Goal: Use online tool/utility: Utilize a website feature to perform a specific function

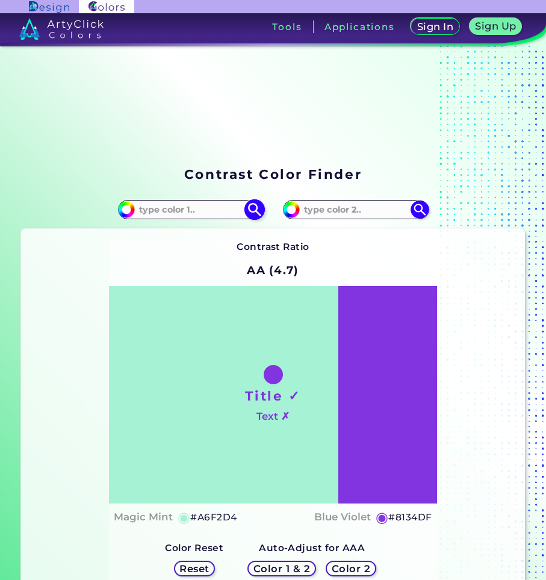
click at [255, 213] on img at bounding box center [254, 209] width 21 height 21
click at [436, 178] on section "Contrast Color Finder" at bounding box center [273, 173] width 514 height 23
click at [190, 210] on input at bounding box center [191, 210] width 112 height 16
paste input "FF0000"
type input "FF0000"
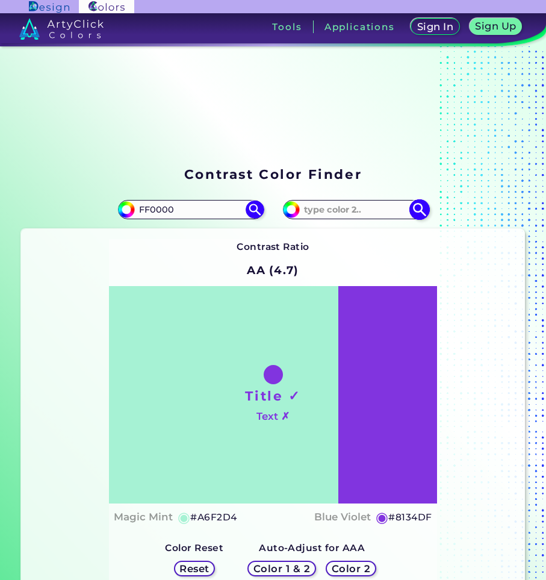
click at [359, 215] on input at bounding box center [356, 210] width 112 height 16
paste input "0000FF"
type input "0000FF"
click at [417, 209] on img at bounding box center [419, 209] width 21 height 21
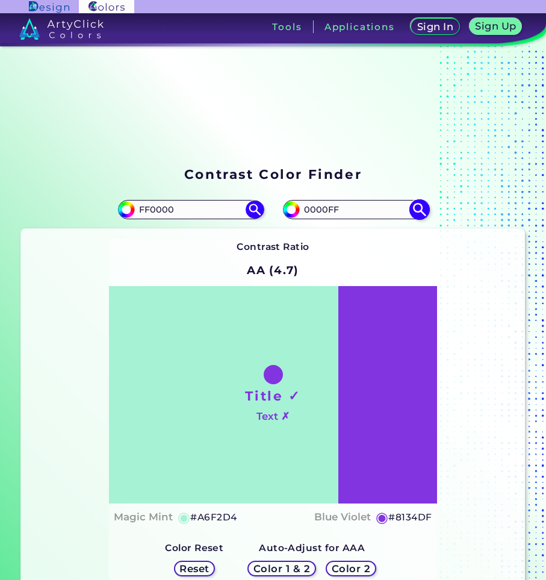
type input "#0000ff"
type input "#0000FF"
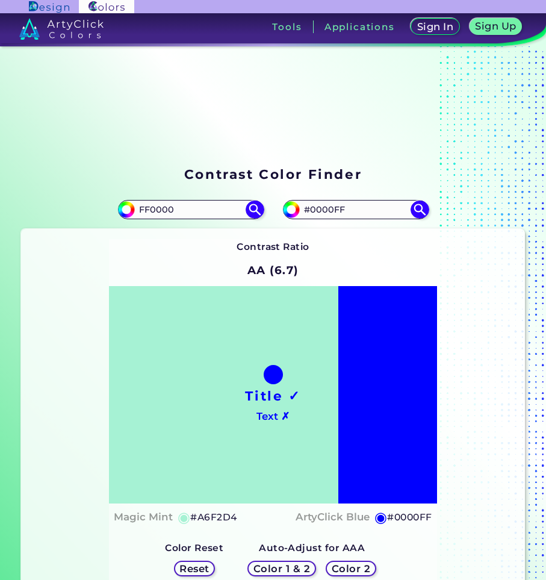
click at [302, 567] on h5 "Color 1 & 2" at bounding box center [281, 568] width 57 height 10
drag, startPoint x: 544, startPoint y: 165, endPoint x: 532, endPoint y: 162, distance: 13.0
click at [532, 162] on section "Contrast Color Finder Contrast Color Finder #a6f2d4 FF0000 #0000ff #0000FF Cont…" at bounding box center [273, 329] width 546 height 566
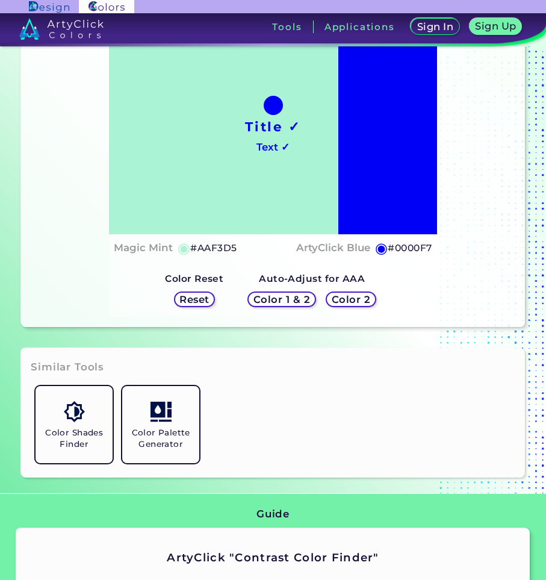
scroll to position [276, 0]
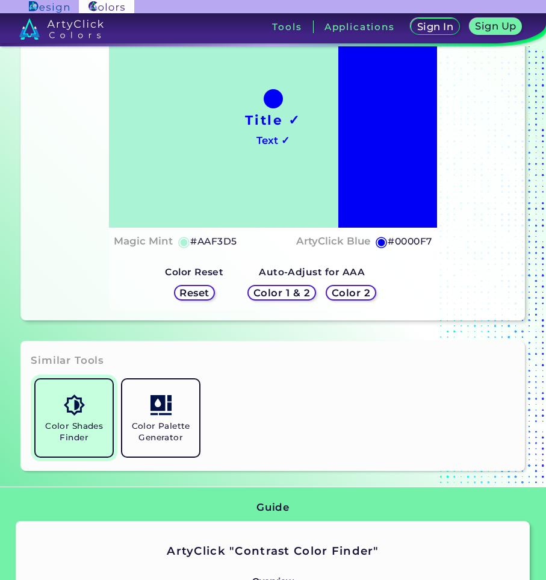
click at [84, 419] on link "Color Shades Finder" at bounding box center [74, 417] width 87 height 87
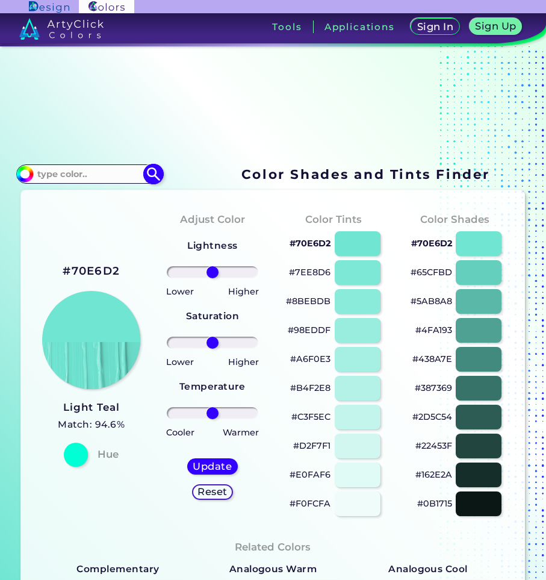
click at [101, 179] on input at bounding box center [89, 174] width 112 height 16
paste input "0000FF"
type input "#0000FF"
click at [152, 173] on img at bounding box center [153, 173] width 21 height 21
type input "#0000ff"
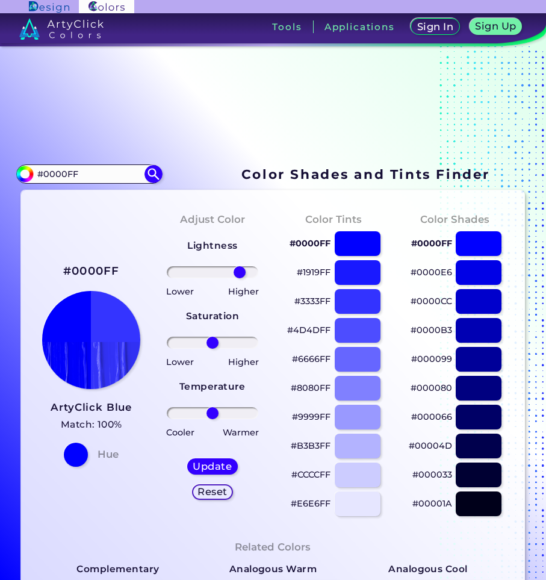
drag, startPoint x: 212, startPoint y: 277, endPoint x: 240, endPoint y: 274, distance: 27.9
click at [240, 274] on input "range" at bounding box center [213, 272] width 92 height 12
drag, startPoint x: 240, startPoint y: 274, endPoint x: 303, endPoint y: 268, distance: 63.5
click at [258, 268] on input "range" at bounding box center [213, 272] width 92 height 12
click at [226, 489] on h5 "Reset" at bounding box center [213, 491] width 28 height 9
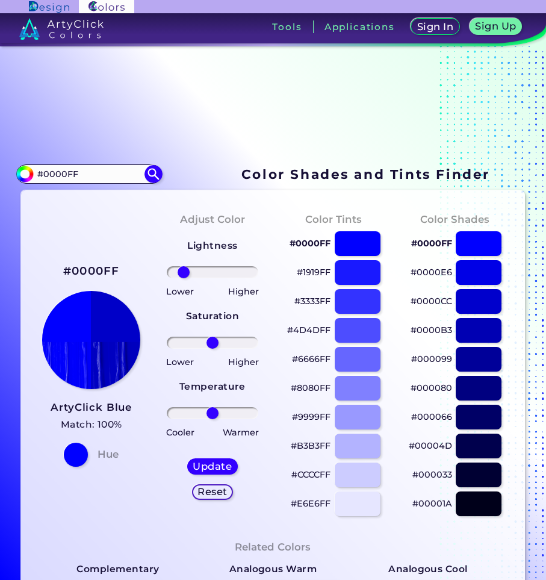
drag, startPoint x: 216, startPoint y: 275, endPoint x: 184, endPoint y: 305, distance: 43.9
type input "-72"
click at [184, 278] on input "range" at bounding box center [213, 272] width 92 height 12
click at [226, 467] on h5 "Update" at bounding box center [212, 466] width 36 height 9
type input "#0000c8"
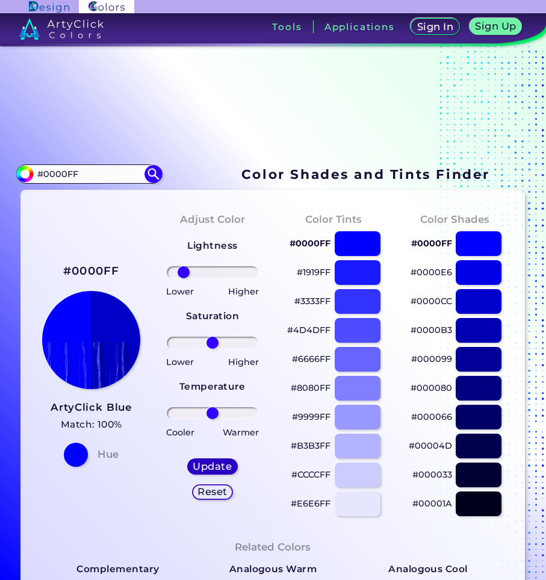
type input "0"
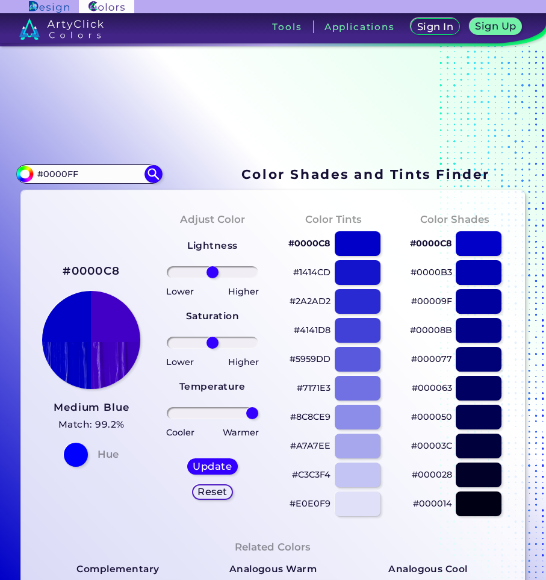
drag, startPoint x: 215, startPoint y: 416, endPoint x: 265, endPoint y: 417, distance: 50.0
click at [258, 417] on input "range" at bounding box center [213, 413] width 92 height 12
click at [251, 415] on input "range" at bounding box center [213, 413] width 92 height 12
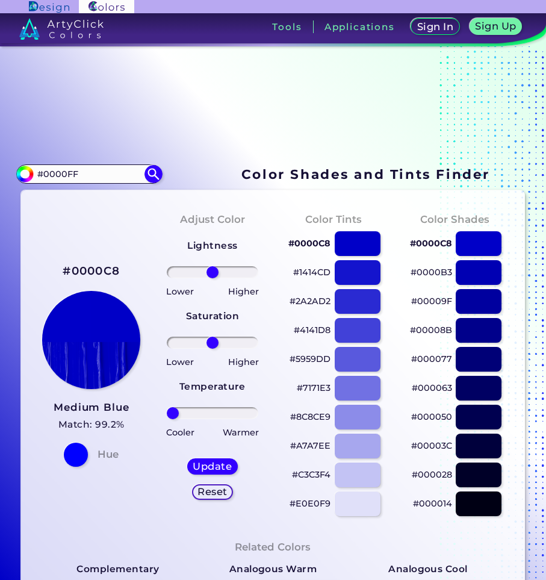
drag, startPoint x: 251, startPoint y: 415, endPoint x: 163, endPoint y: 421, distance: 88.7
type input "-100"
click at [167, 419] on input "range" at bounding box center [213, 413] width 92 height 12
click at [172, 419] on div at bounding box center [212, 413] width 102 height 14
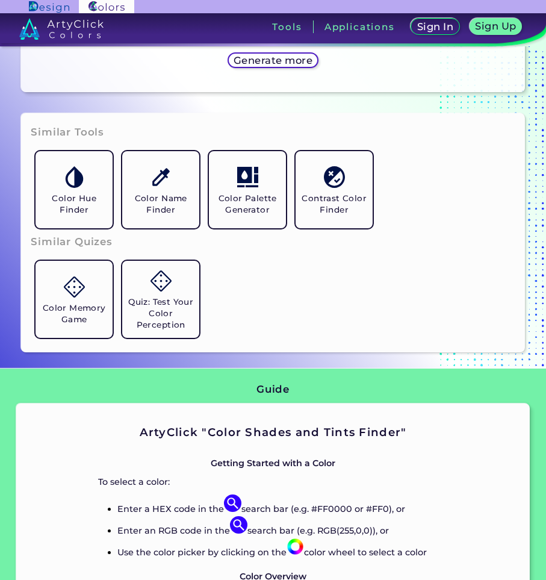
scroll to position [418, 0]
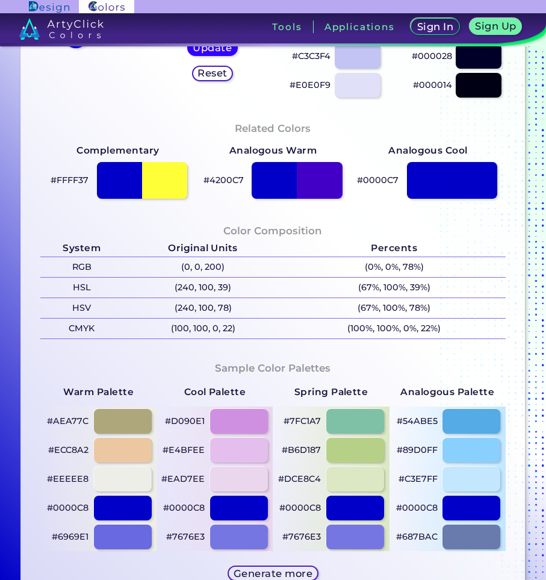
click at [288, 577] on h5 "Generate more" at bounding box center [273, 573] width 72 height 9
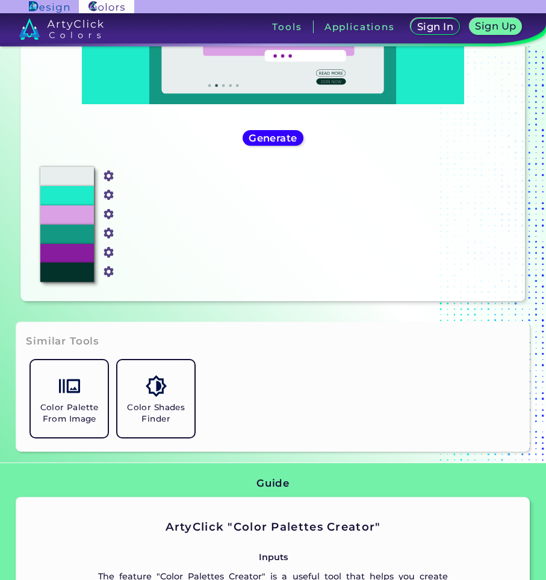
scroll to position [318, 0]
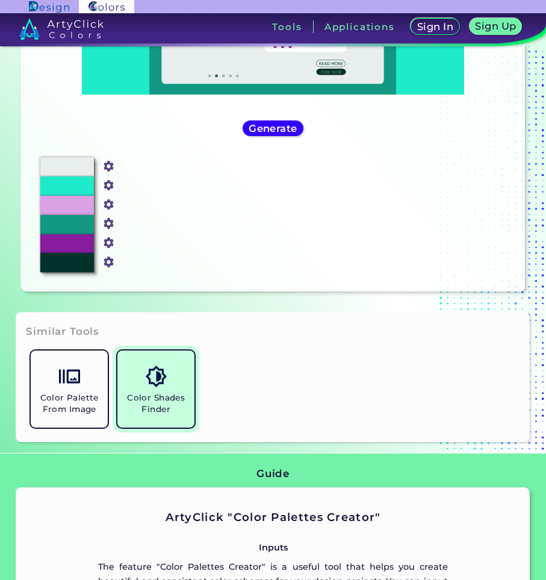
click at [174, 380] on link "Color Shades Finder" at bounding box center [156, 389] width 87 height 87
